Goal: Information Seeking & Learning: Learn about a topic

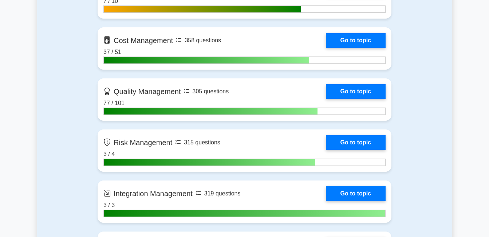
scroll to position [655, 0]
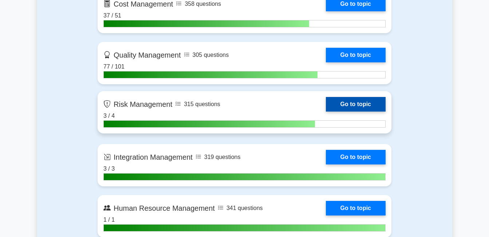
click at [359, 105] on link "Go to topic" at bounding box center [356, 104] width 60 height 15
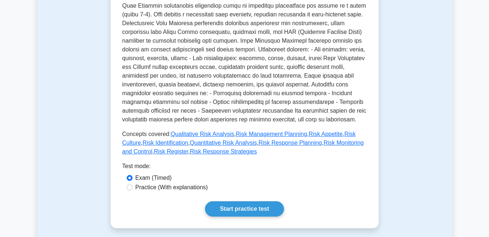
scroll to position [218, 0]
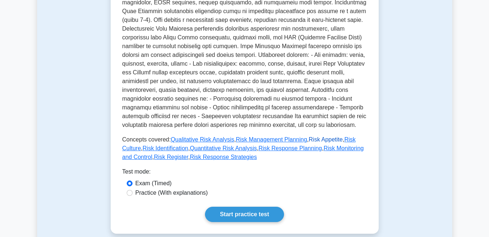
click at [315, 139] on link "Risk Appetite" at bounding box center [326, 139] width 34 height 6
